Goal: Task Accomplishment & Management: Use online tool/utility

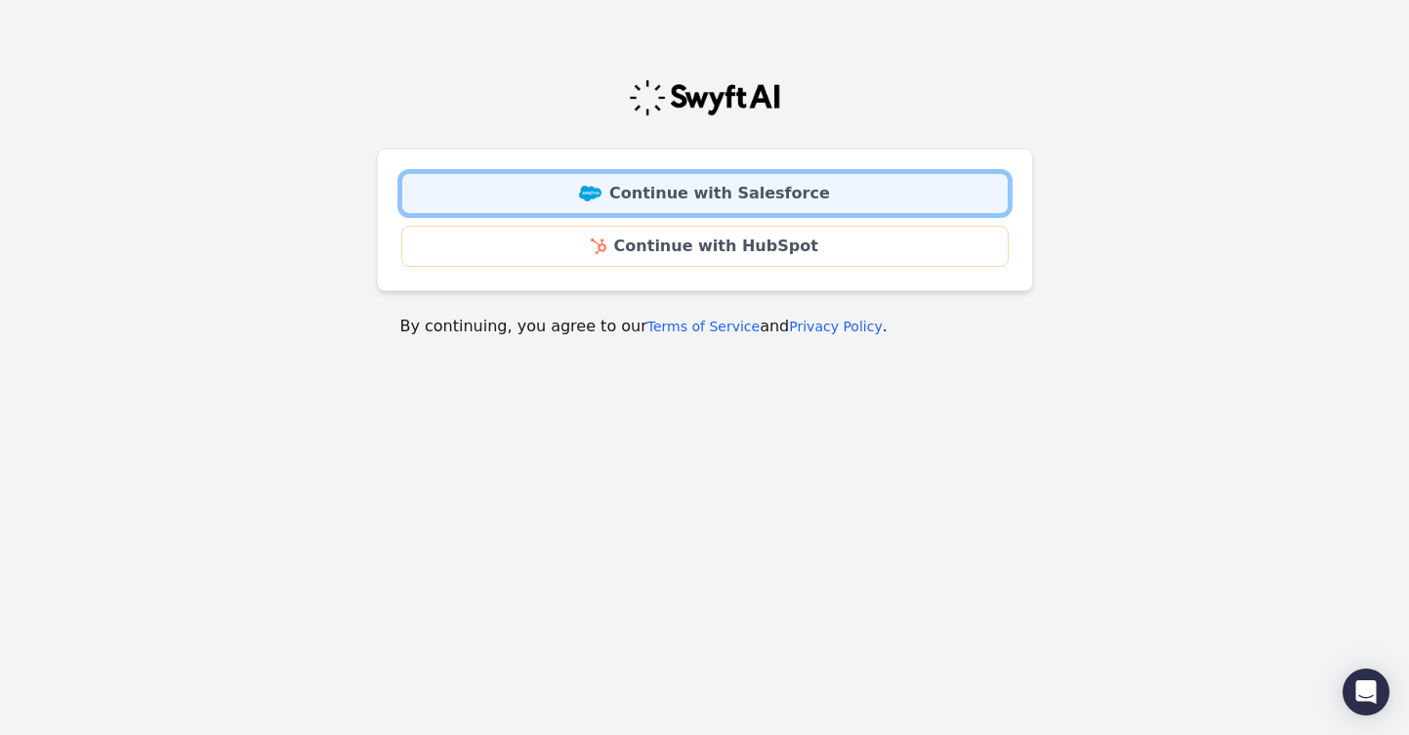
click at [690, 213] on link "Continue with Salesforce" at bounding box center [705, 193] width 608 height 41
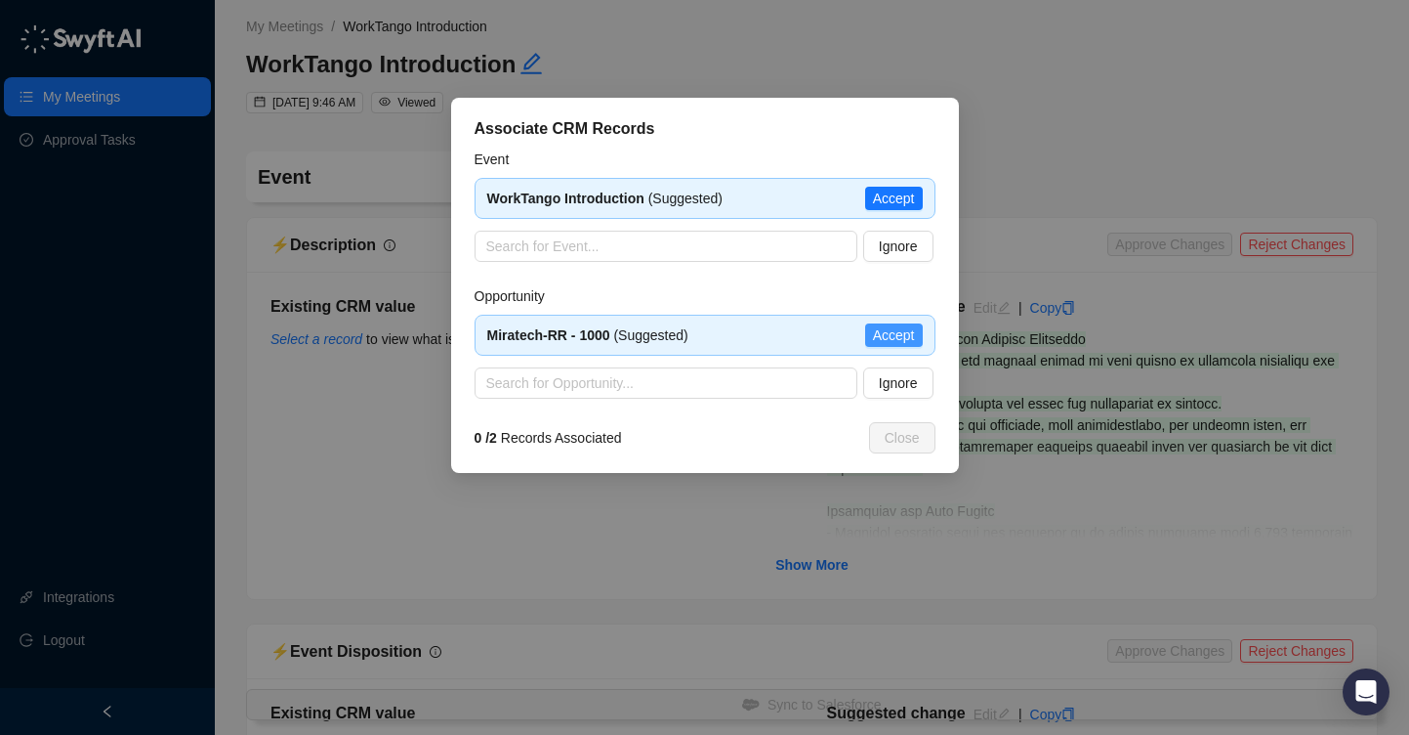
click at [902, 331] on span "Accept" at bounding box center [894, 334] width 42 height 21
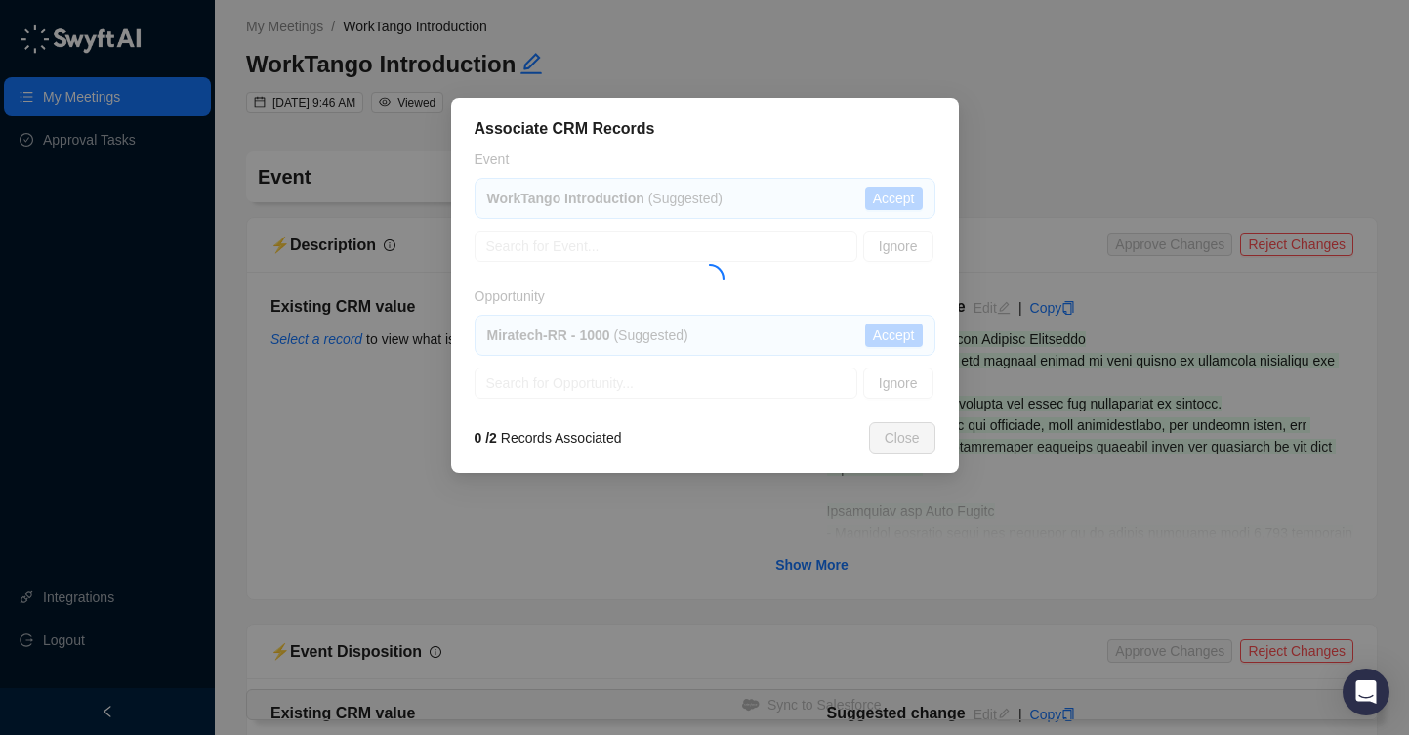
type textarea "**********"
type input "**********"
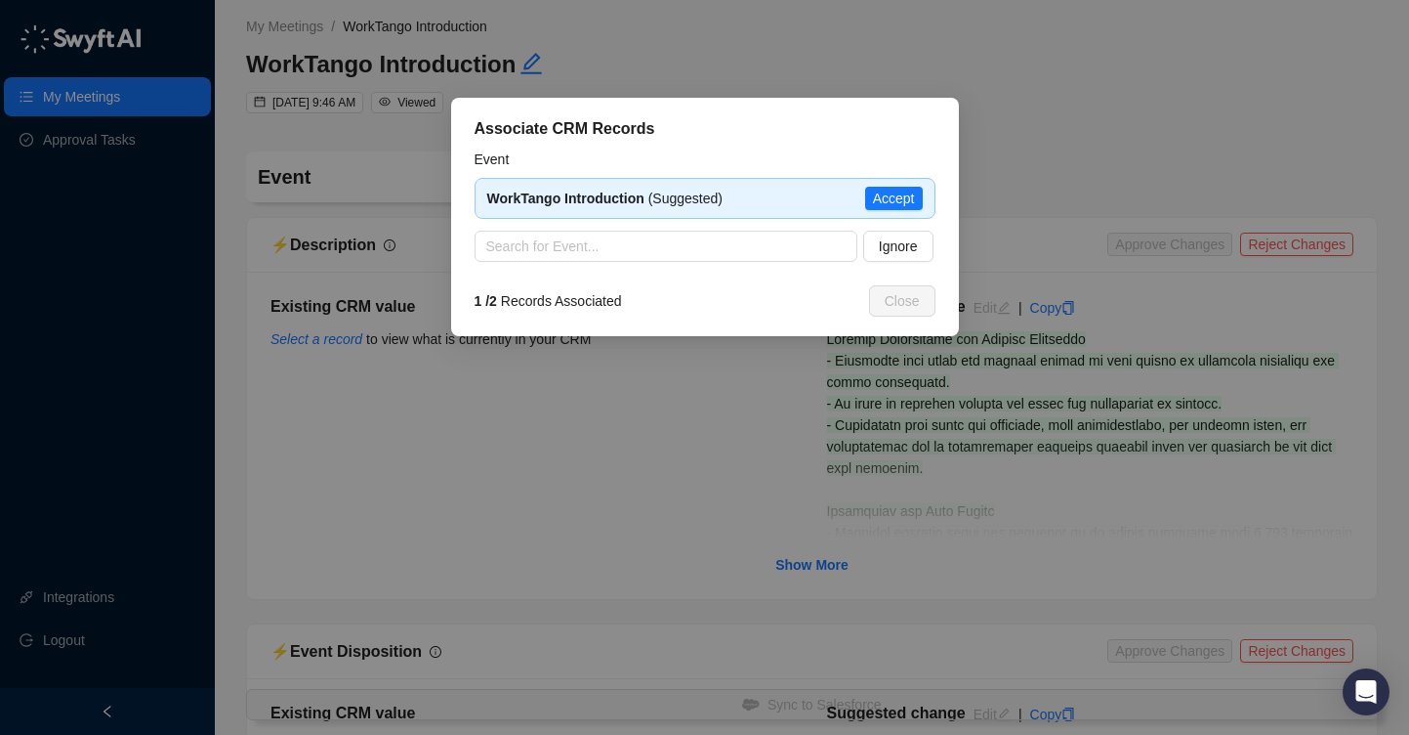
click at [899, 203] on span "Accept" at bounding box center [894, 198] width 42 height 21
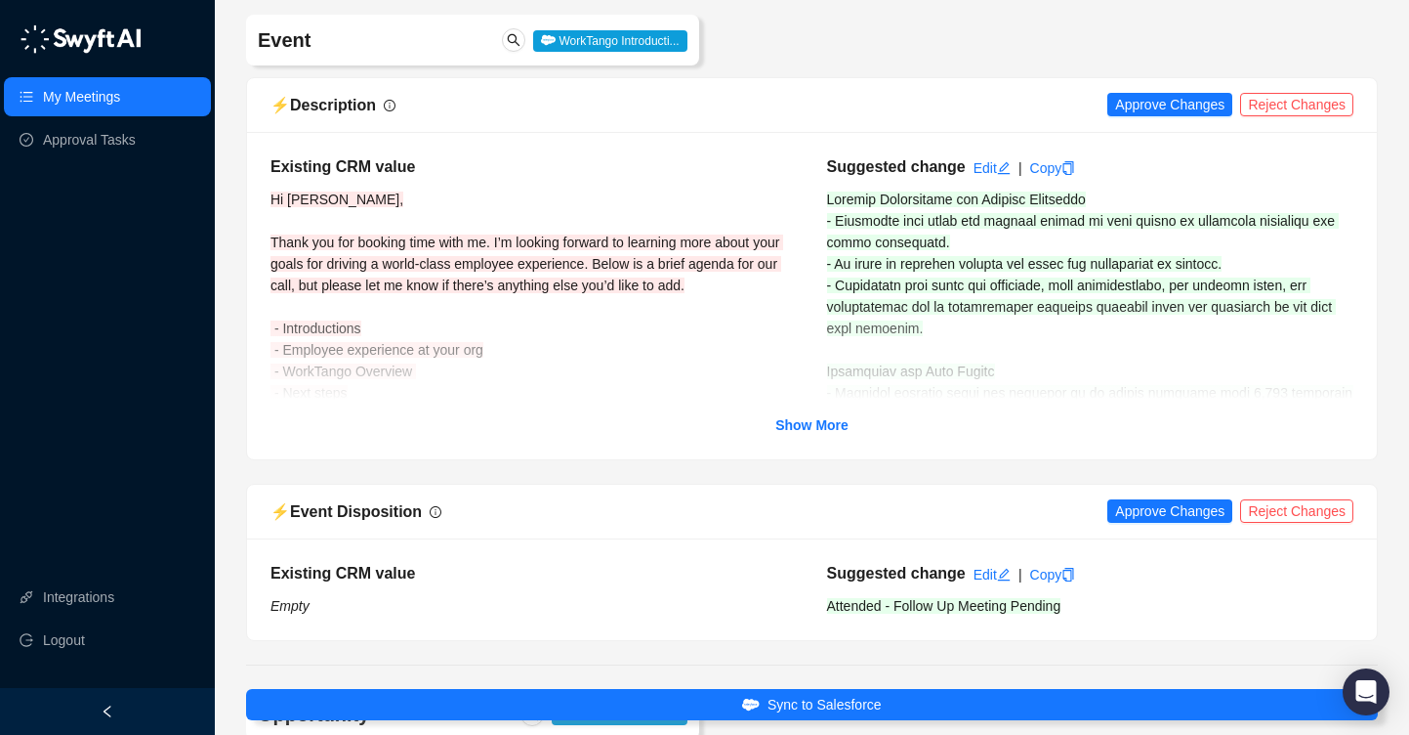
scroll to position [144, 0]
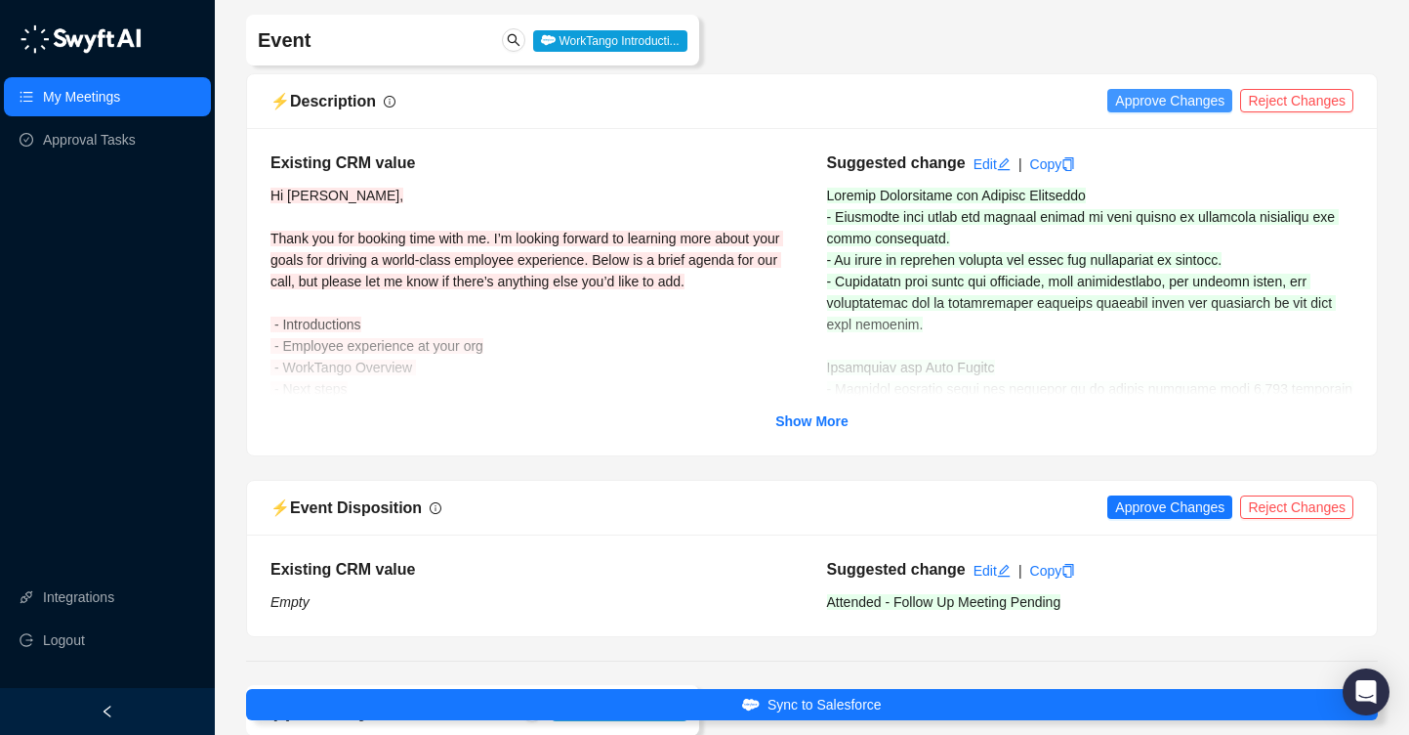
click at [1173, 105] on span "Approve Changes" at bounding box center [1169, 100] width 109 height 21
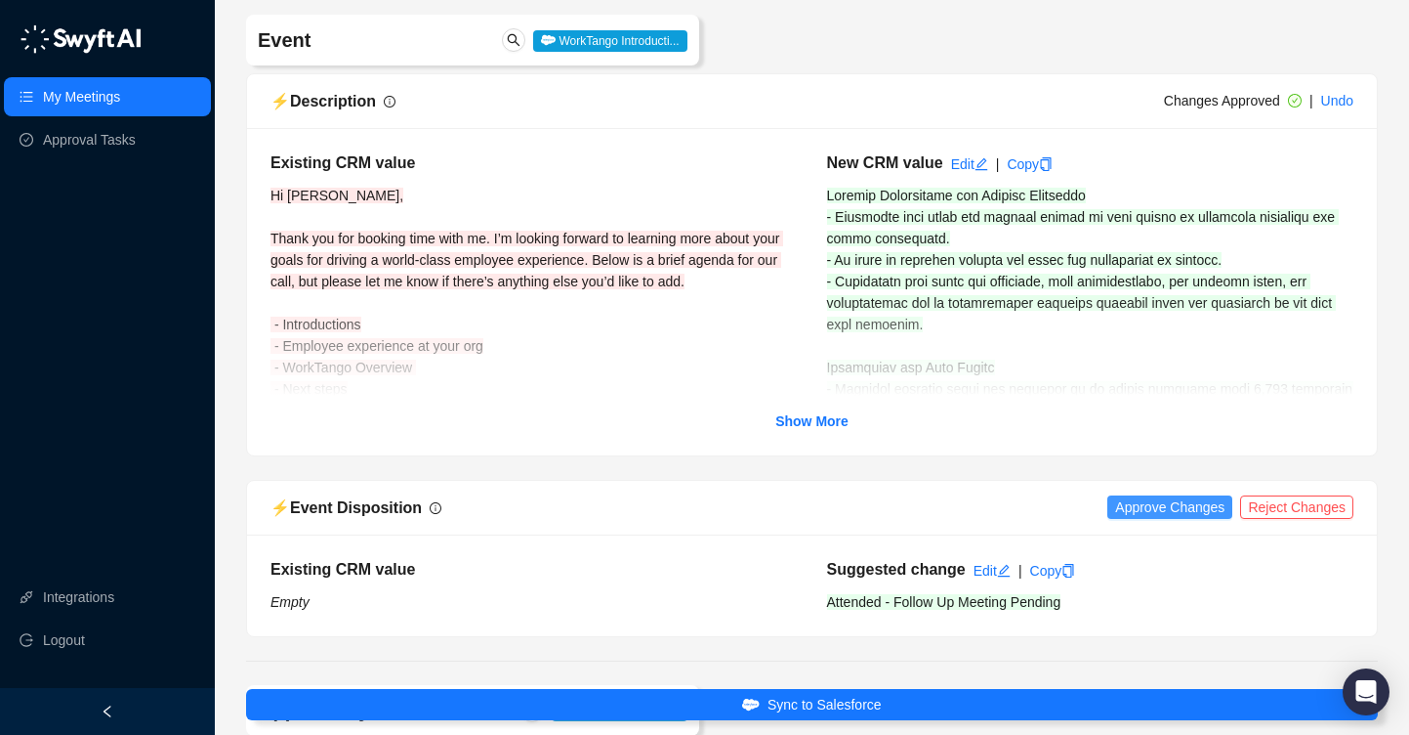
click at [1169, 502] on span "Approve Changes" at bounding box center [1169, 506] width 109 height 21
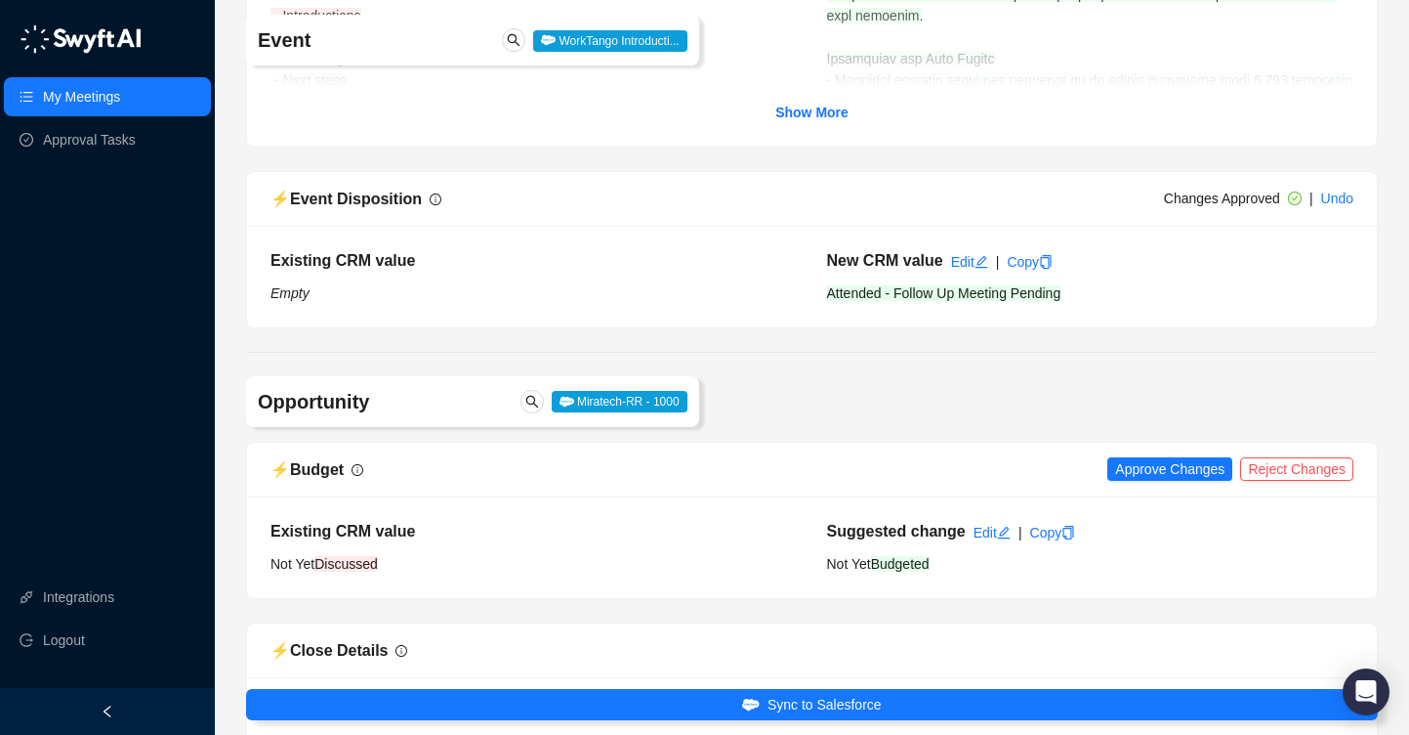
scroll to position [476, 0]
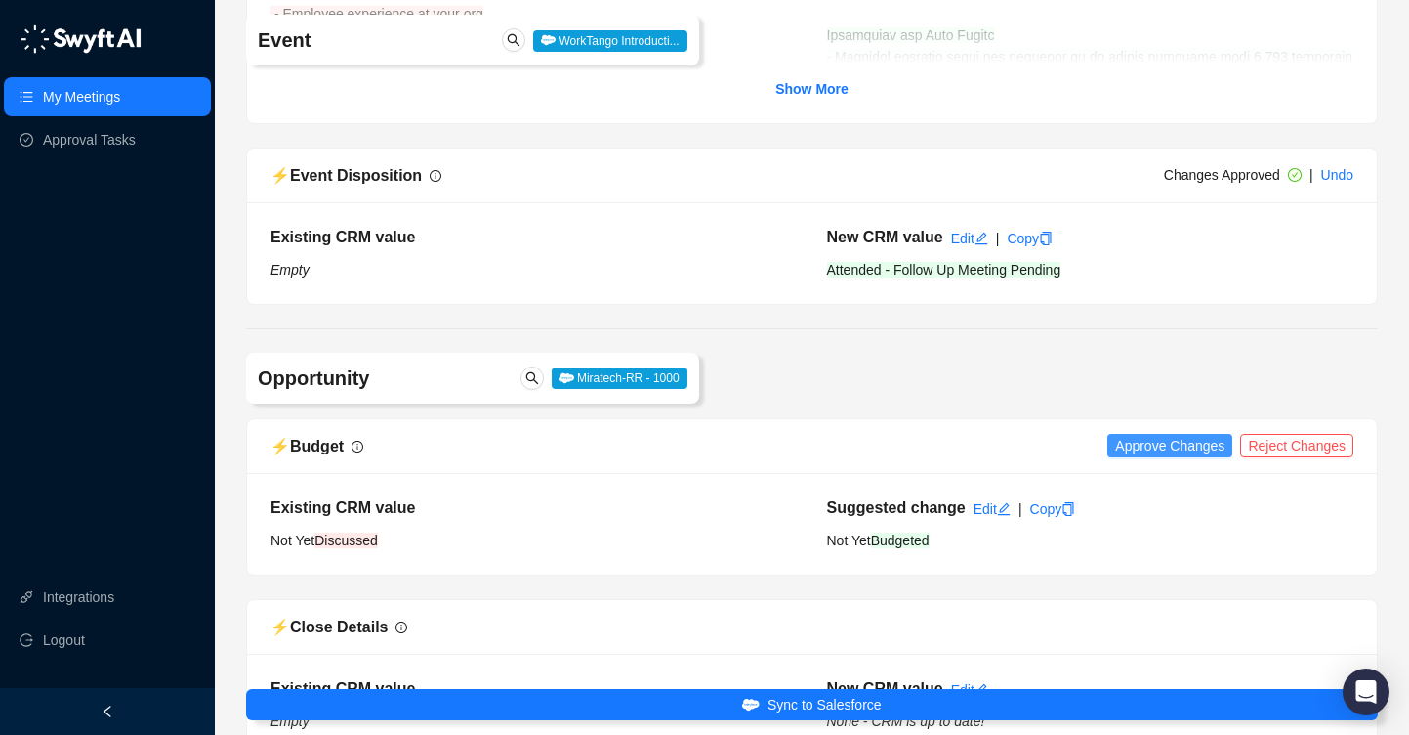
click at [1162, 446] on span "Approve Changes" at bounding box center [1169, 445] width 109 height 21
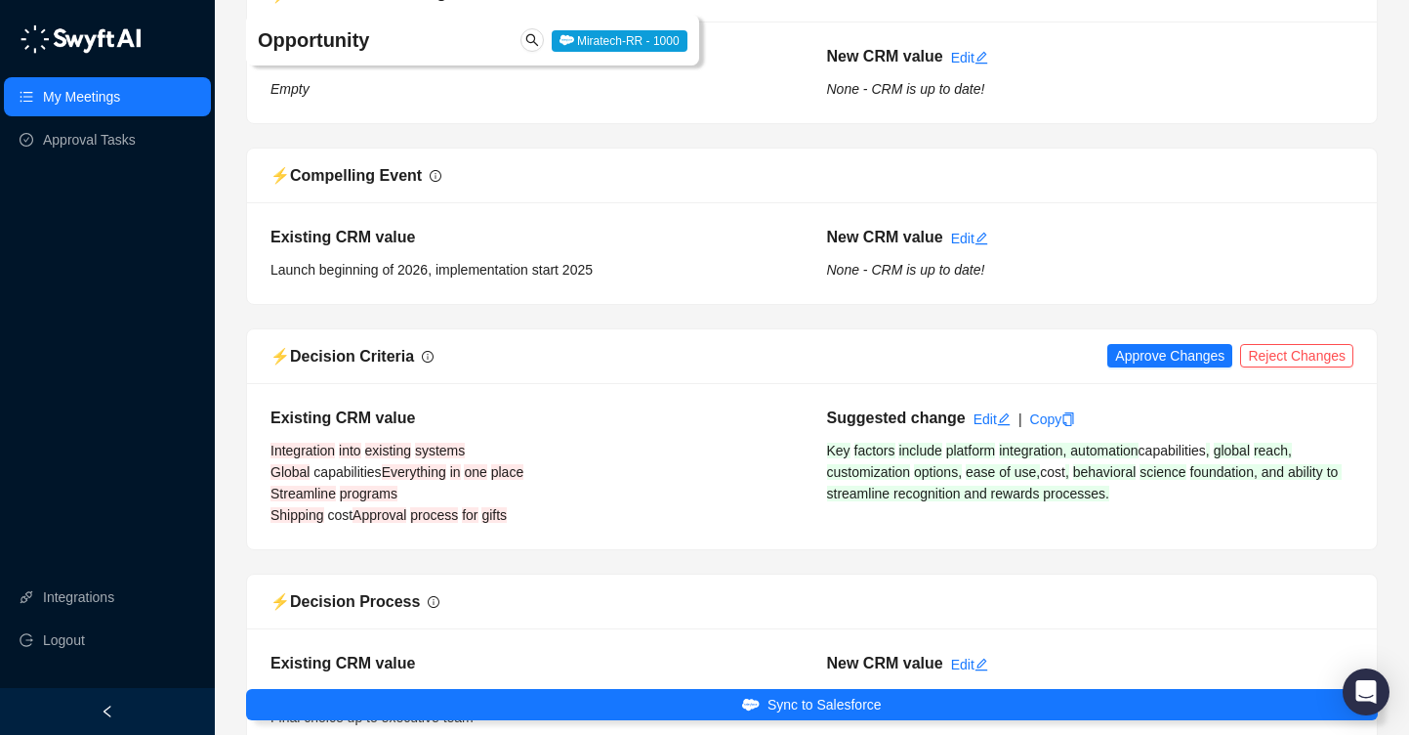
scroll to position [1470, 0]
click at [1128, 354] on span "Approve Changes" at bounding box center [1169, 354] width 109 height 21
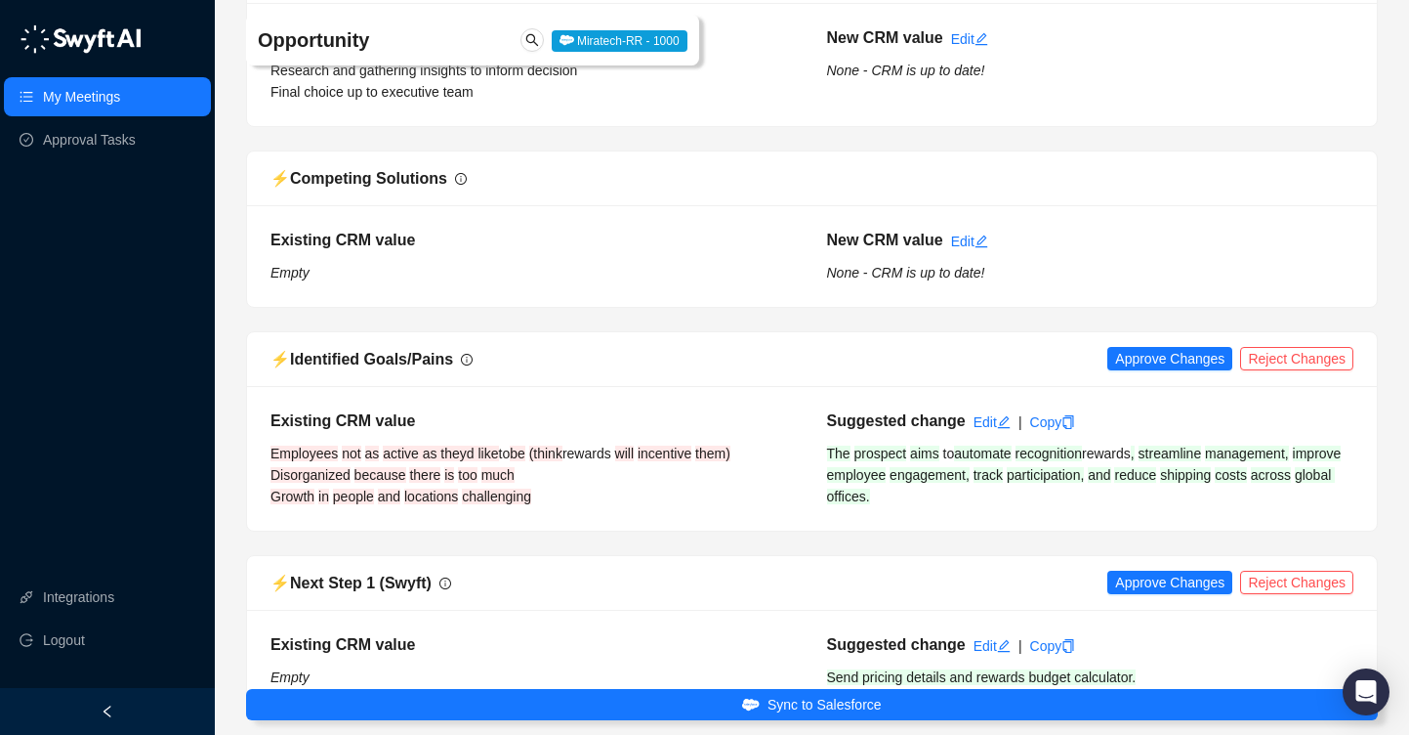
scroll to position [2098, 0]
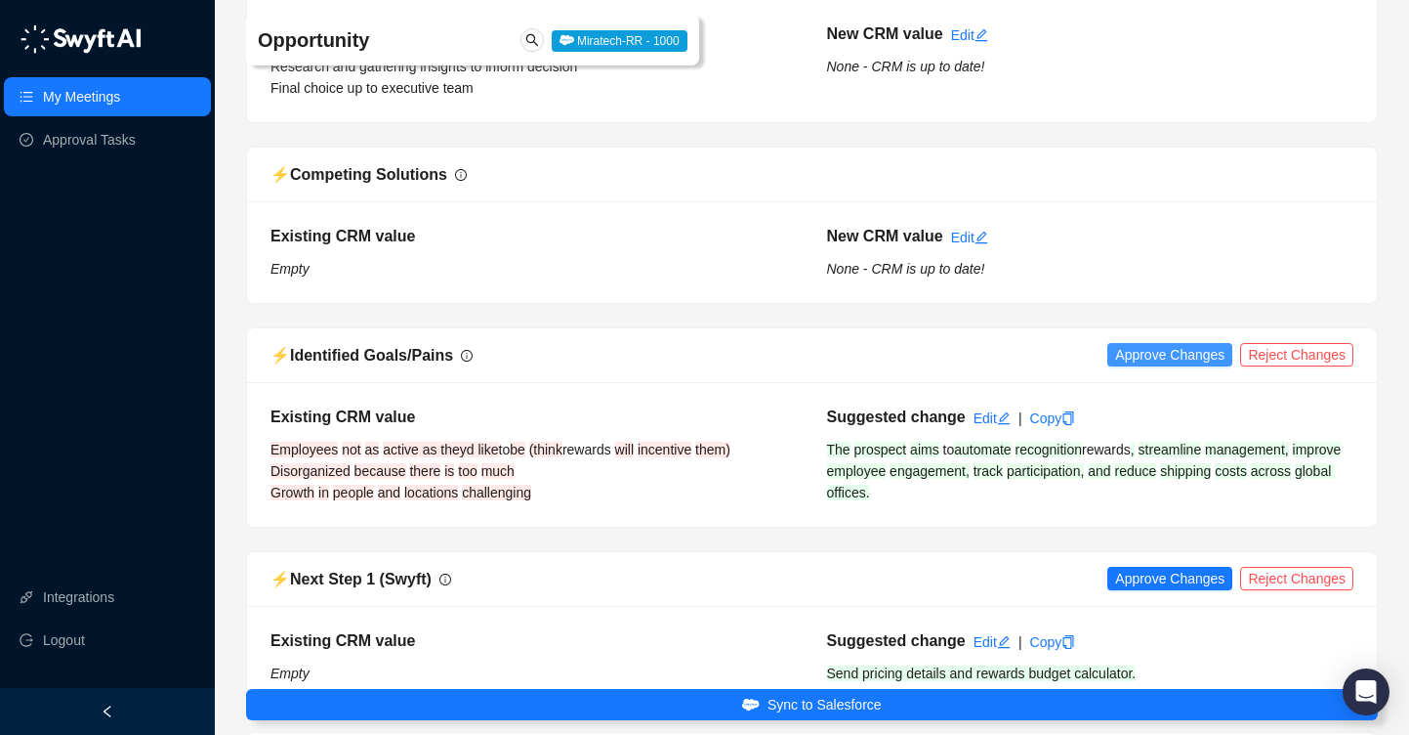
click at [1129, 365] on span "Approve Changes" at bounding box center [1169, 354] width 109 height 21
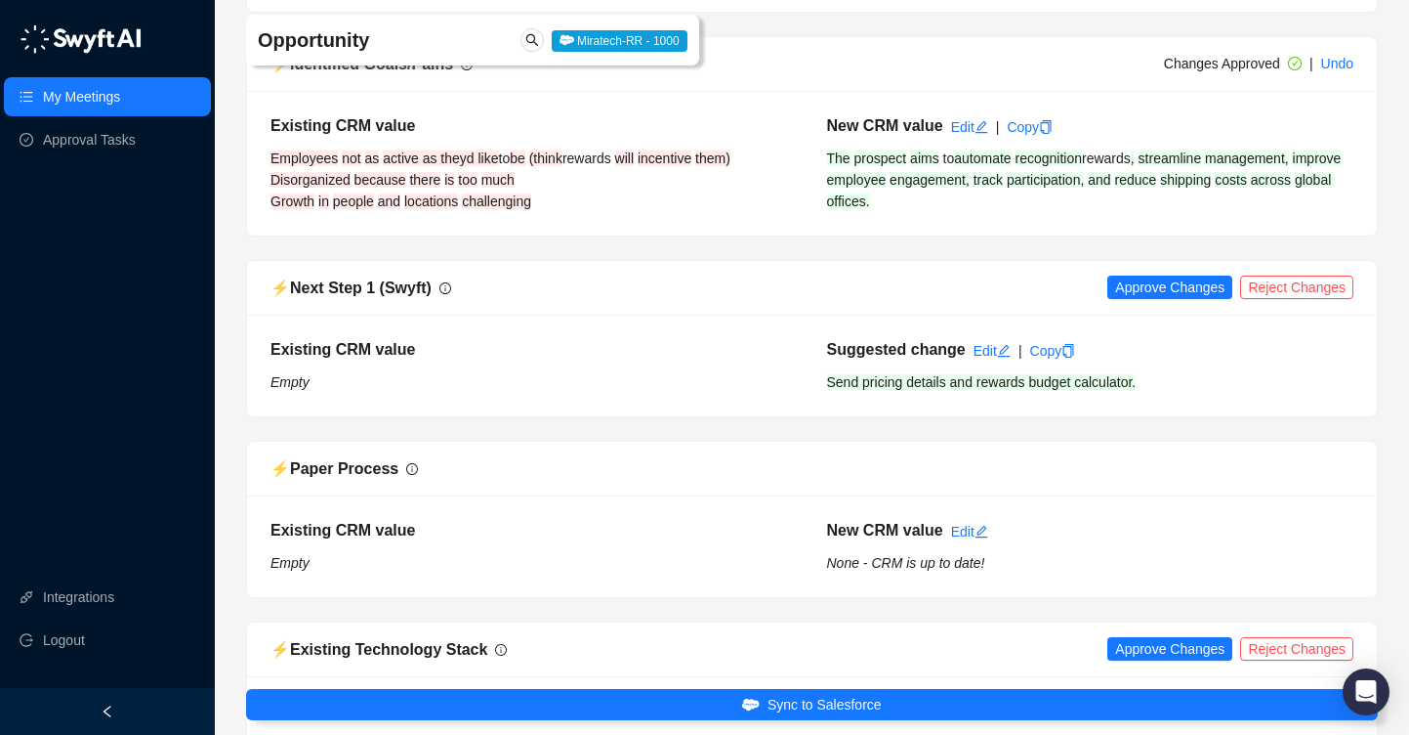
scroll to position [2391, 0]
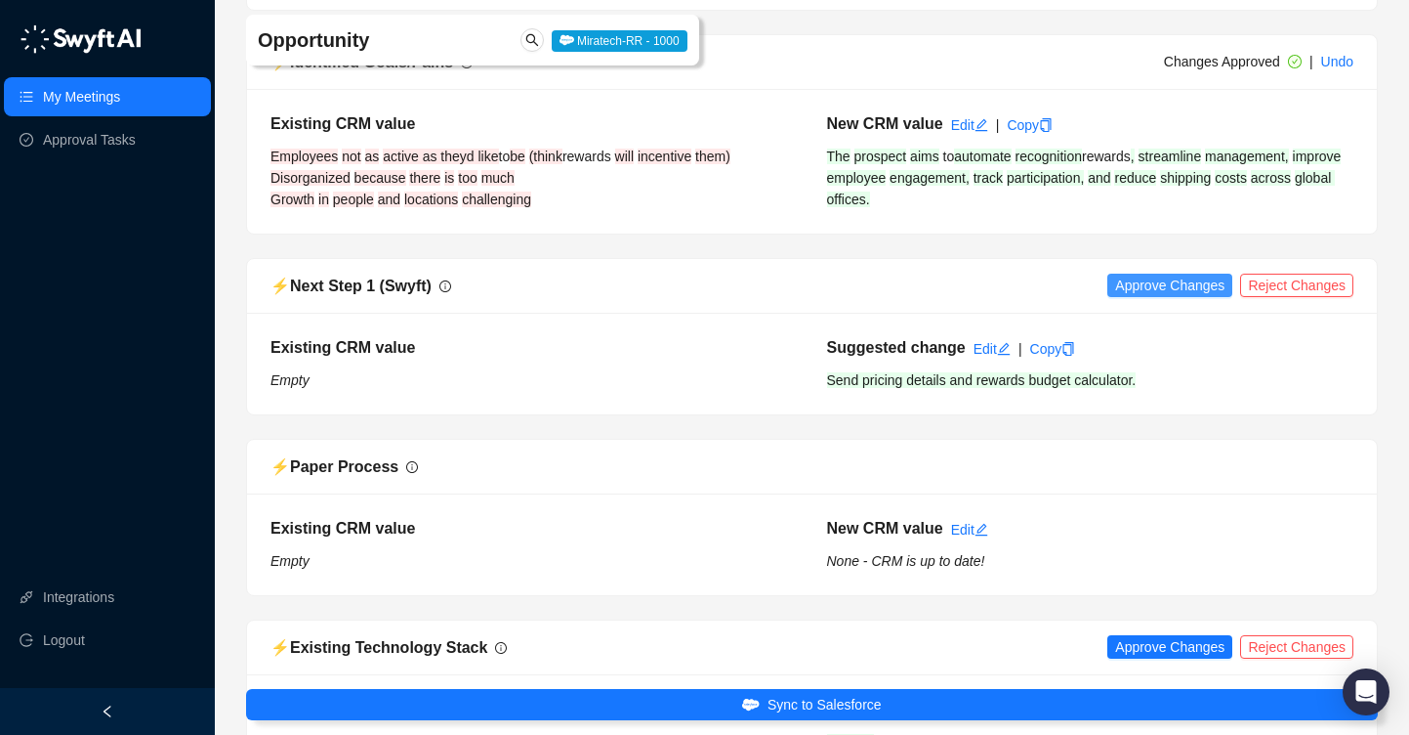
click at [1152, 296] on span "Approve Changes" at bounding box center [1169, 284] width 109 height 21
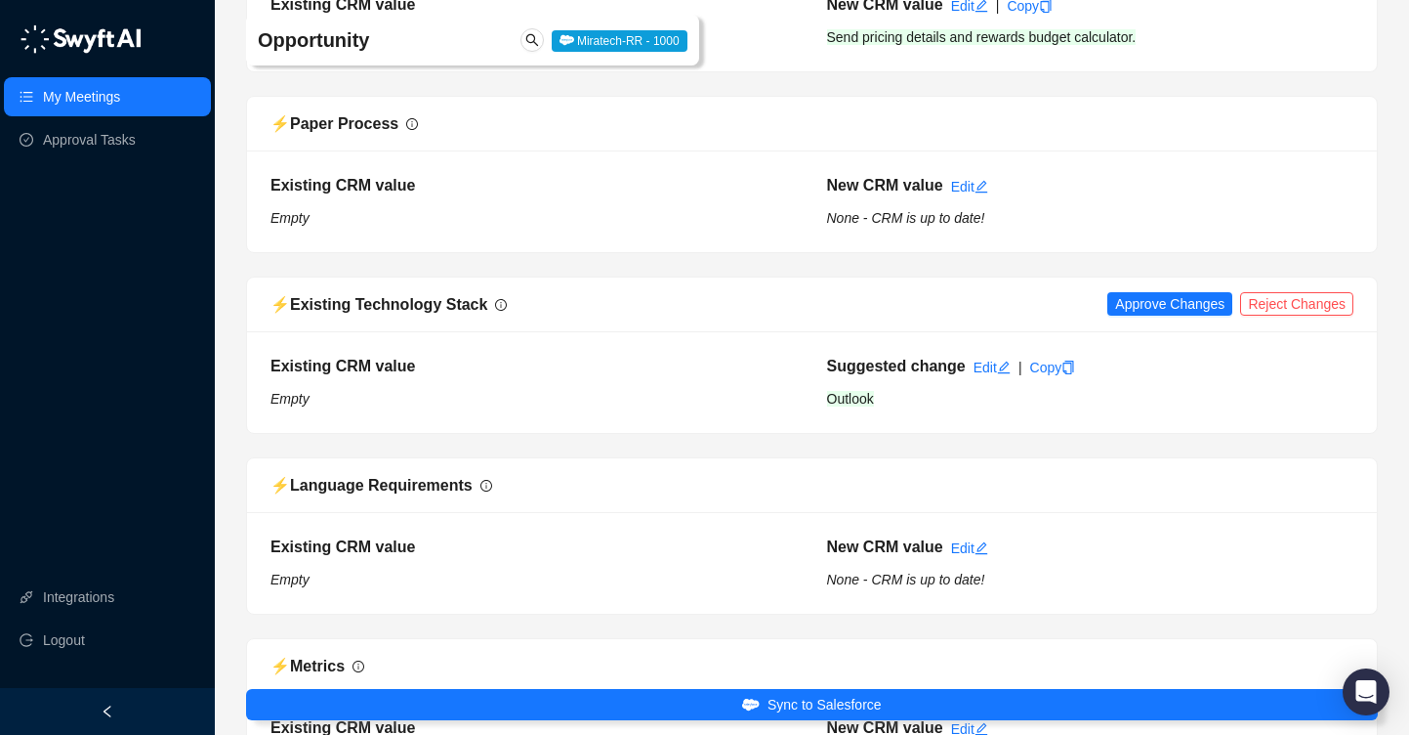
scroll to position [2738, 0]
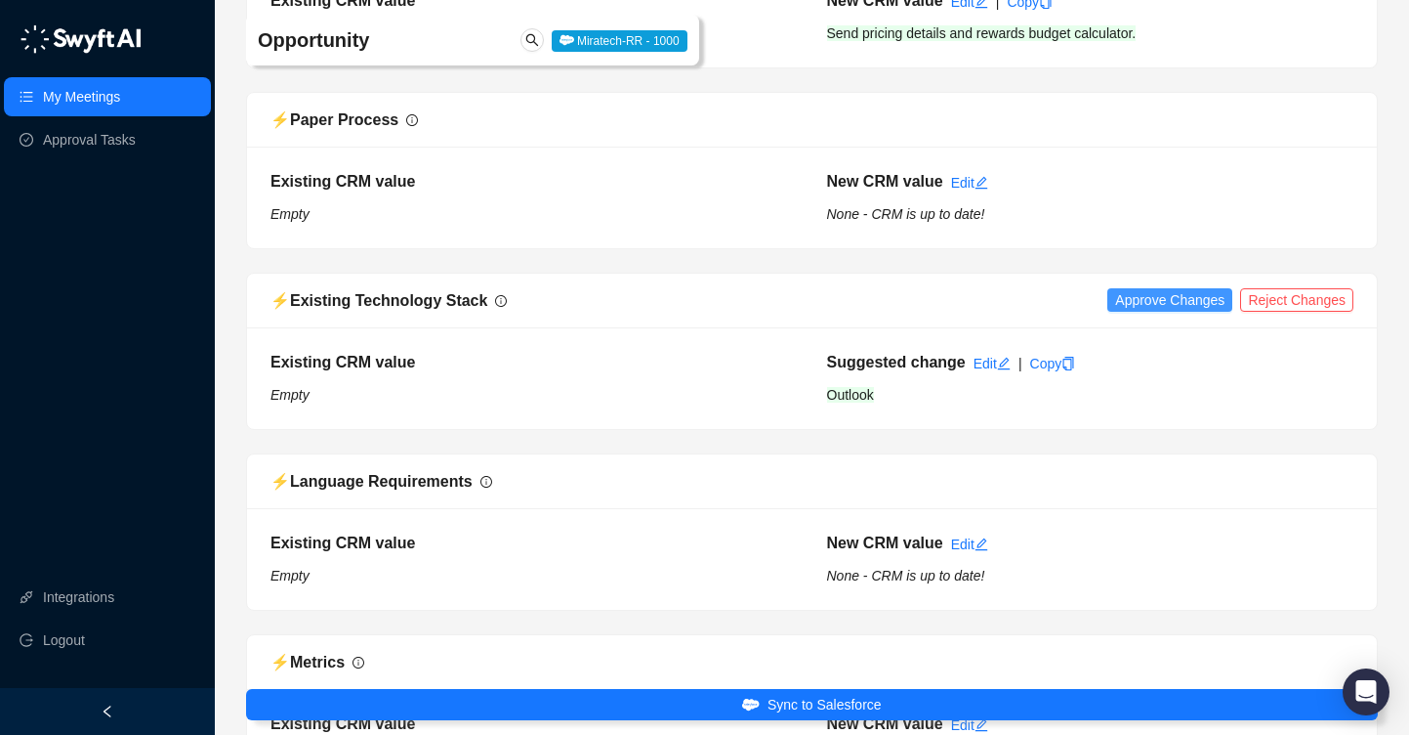
click at [1152, 311] on span "Approve Changes" at bounding box center [1169, 299] width 109 height 21
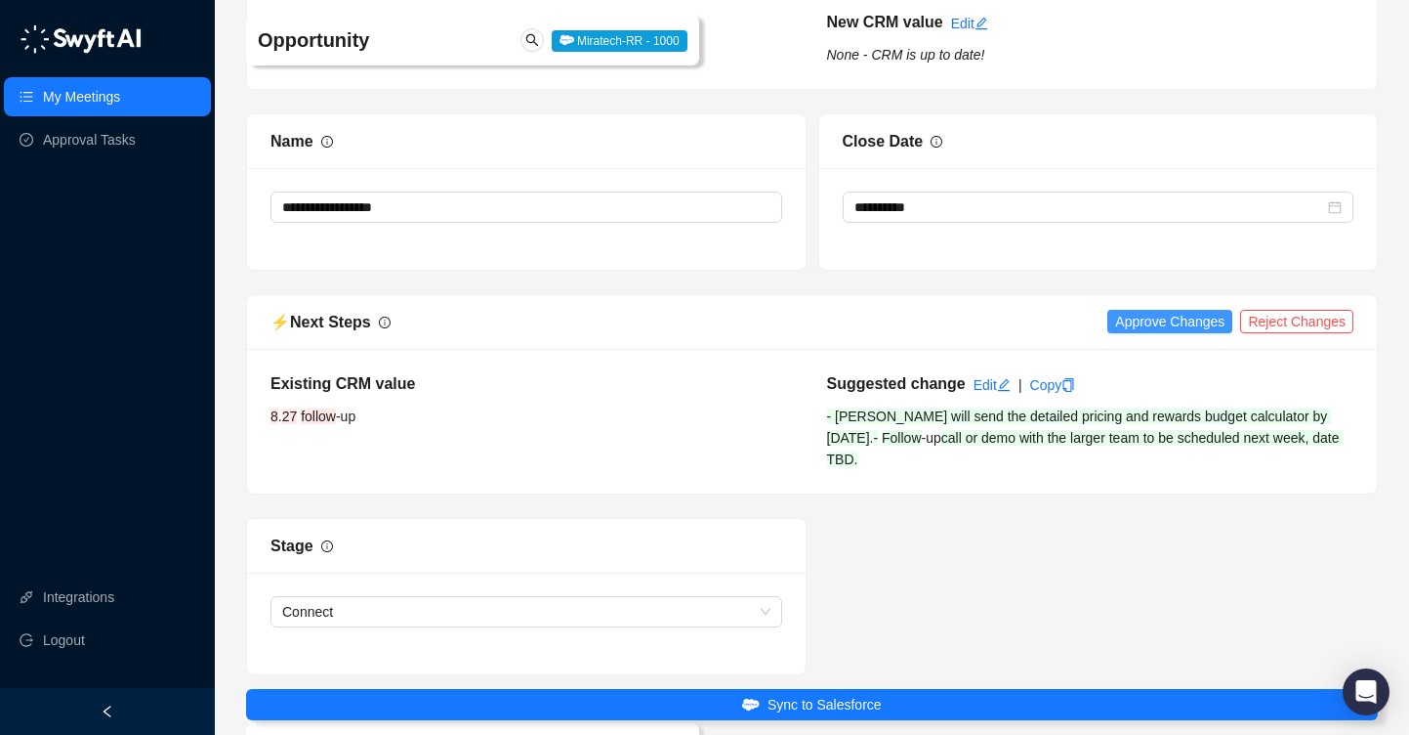
click at [1153, 332] on span "Approve Changes" at bounding box center [1169, 321] width 109 height 21
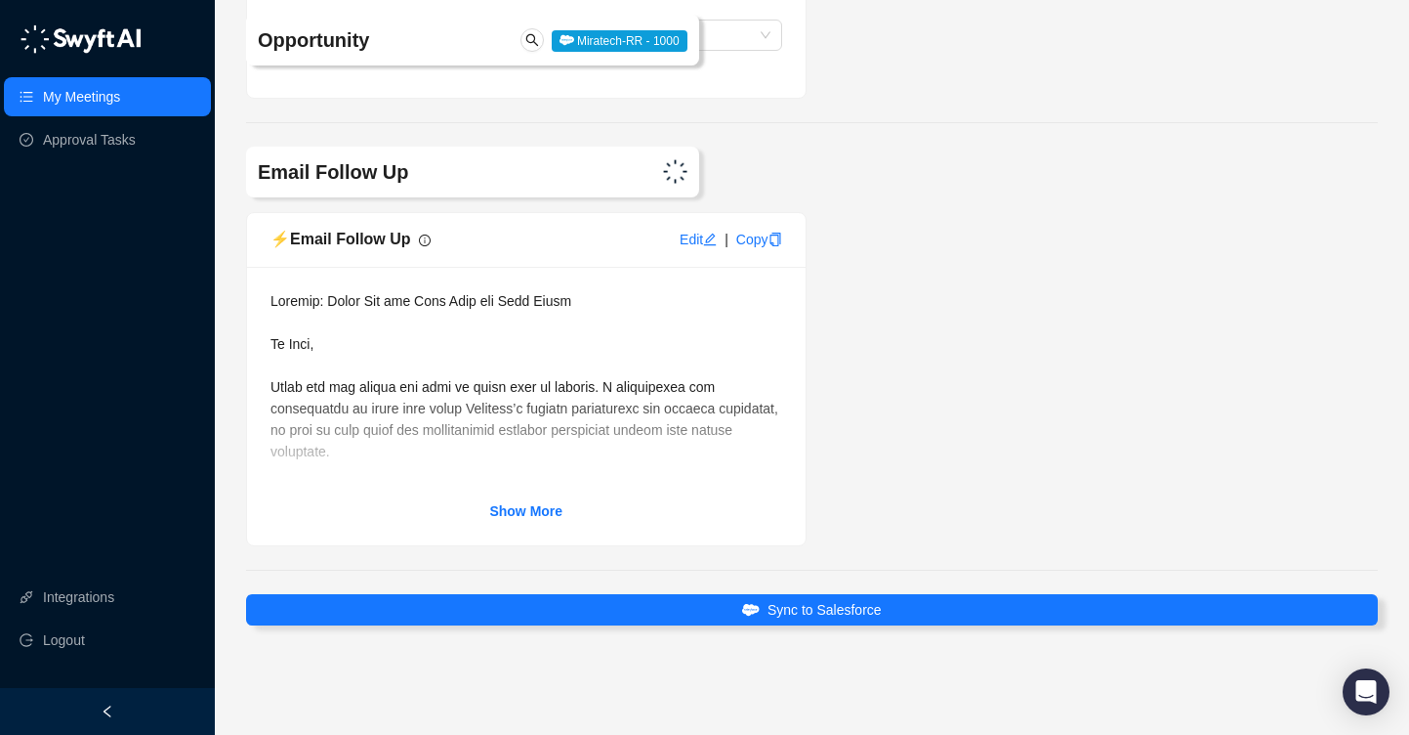
scroll to position [4463, 0]
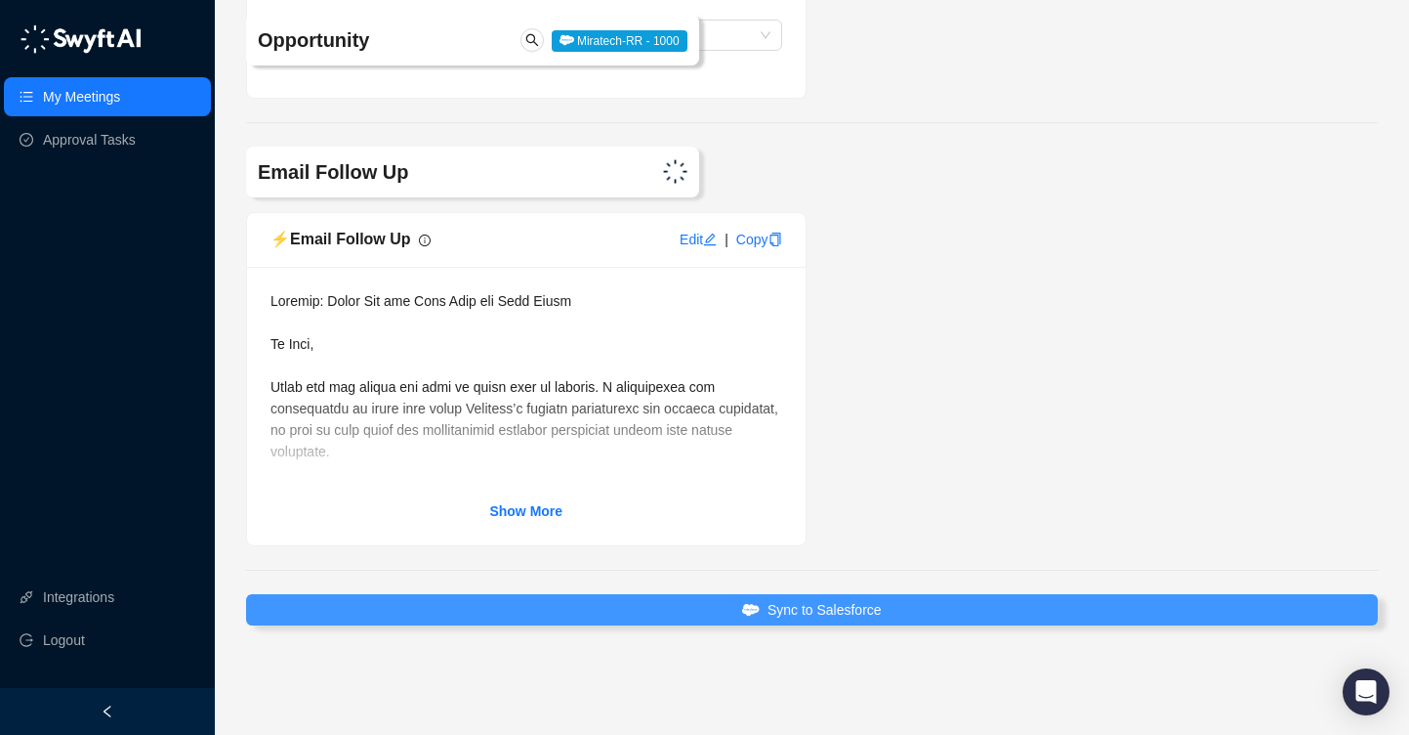
click at [779, 622] on button "Sync to Salesforce" at bounding box center [812, 609] width 1132 height 31
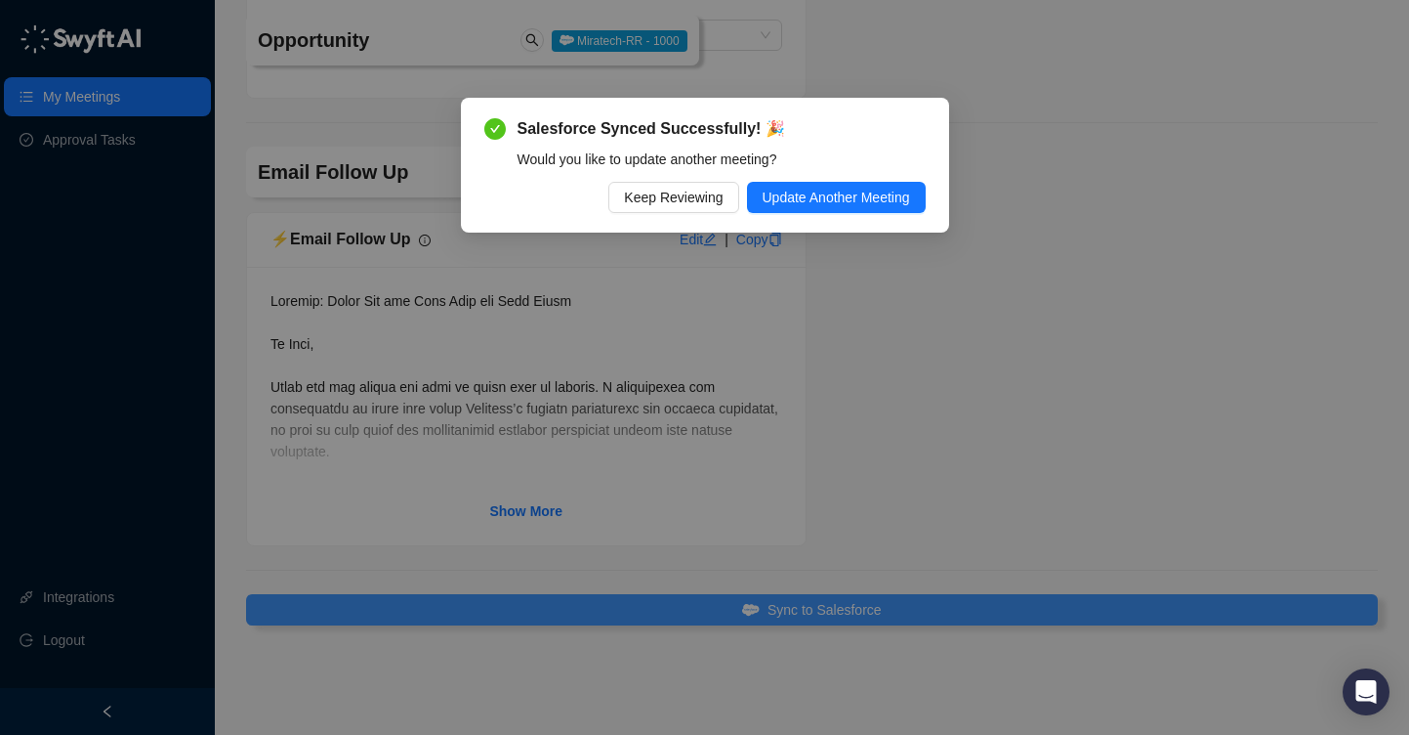
scroll to position [4398, 0]
